Goal: Contribute content

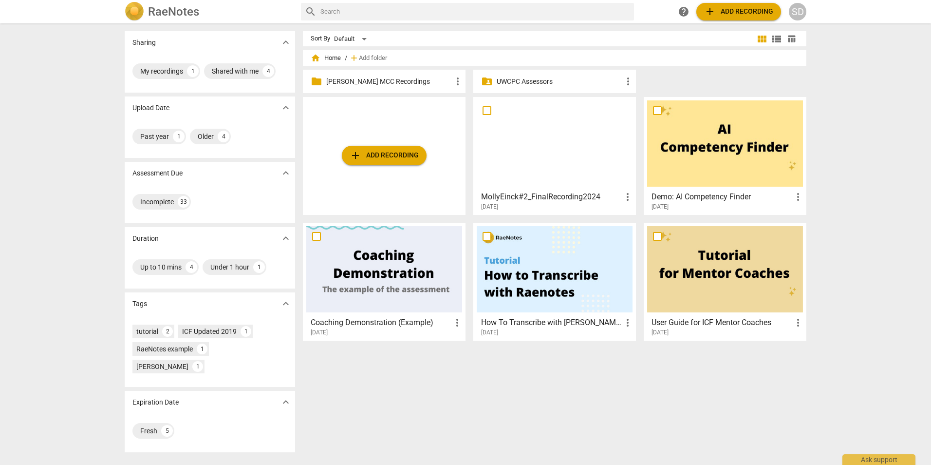
click at [366, 82] on p "[PERSON_NAME] MCC Recordings" at bounding box center [389, 81] width 126 height 10
click at [522, 83] on p "UWCPC Assessors" at bounding box center [560, 81] width 126 height 10
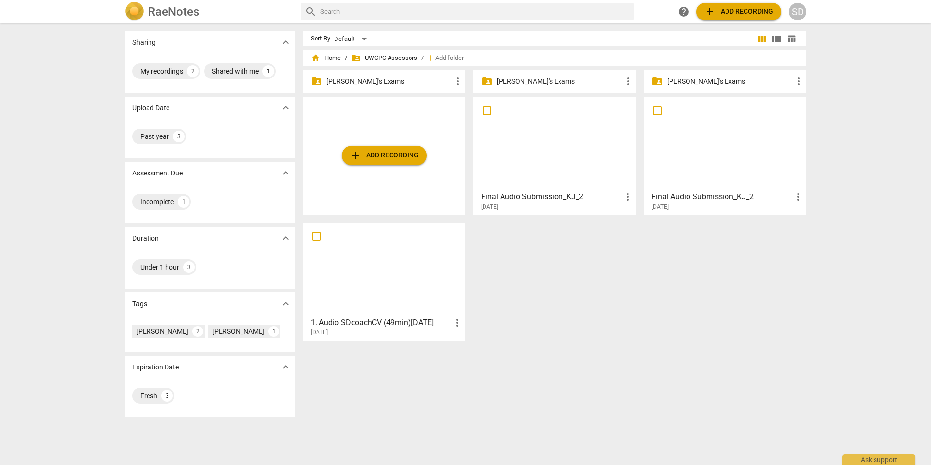
click at [541, 81] on p "[PERSON_NAME]'s Exams" at bounding box center [560, 81] width 126 height 10
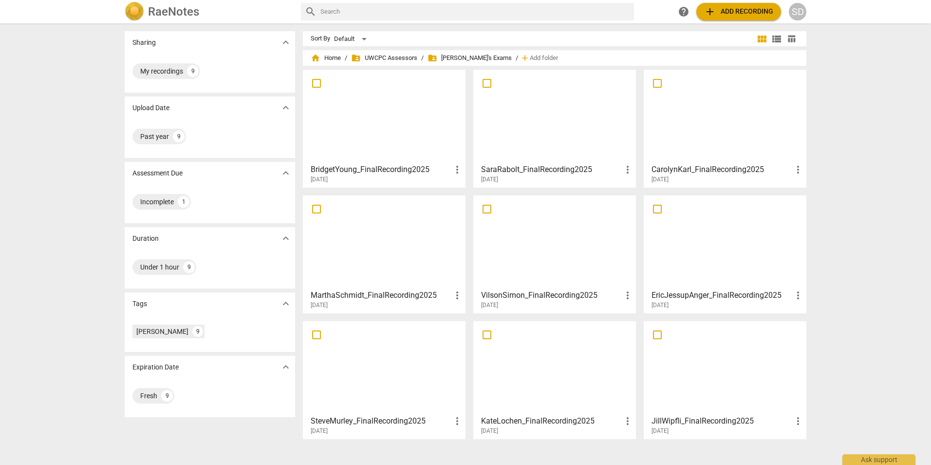
click at [729, 8] on span "add Add recording" at bounding box center [738, 12] width 69 height 12
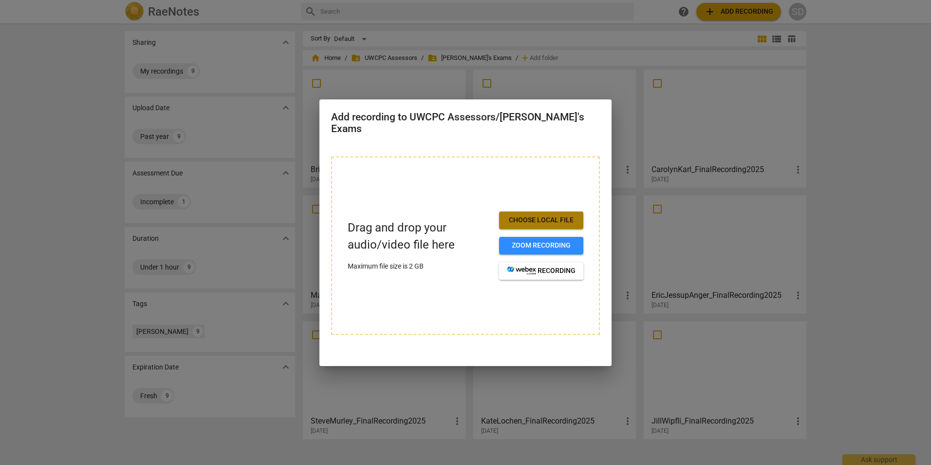
click at [555, 215] on span "Choose local file" at bounding box center [541, 220] width 69 height 10
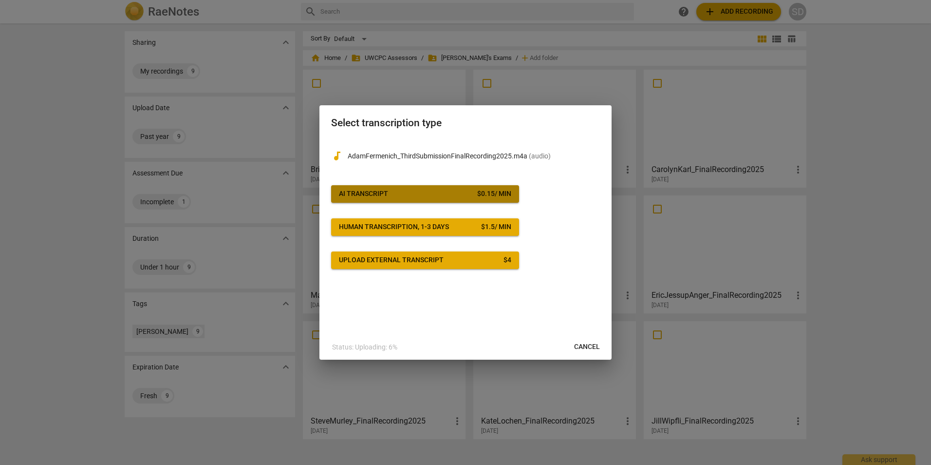
click at [417, 195] on span "AI Transcript $ 0.15 / min" at bounding box center [425, 194] width 172 height 10
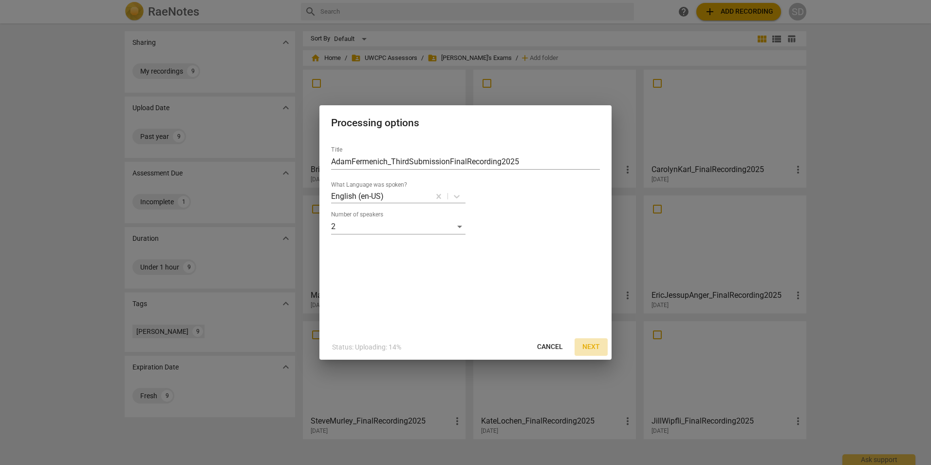
click at [583, 346] on span "Next" at bounding box center [592, 347] width 18 height 10
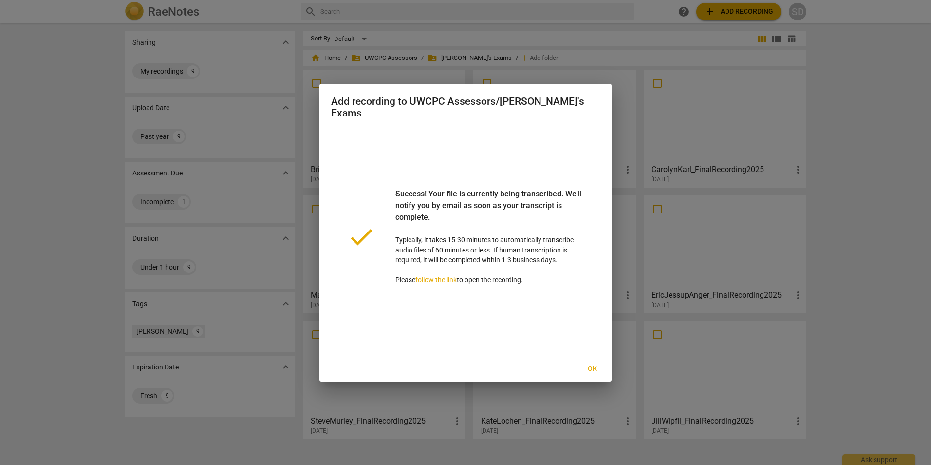
click at [594, 364] on span "Ok" at bounding box center [592, 369] width 16 height 10
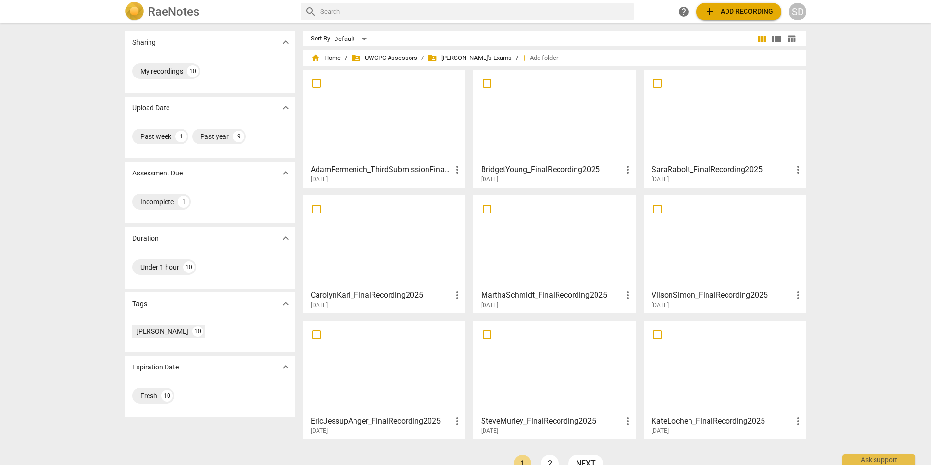
click at [398, 153] on div at bounding box center [384, 116] width 156 height 86
